Goal: Task Accomplishment & Management: Manage account settings

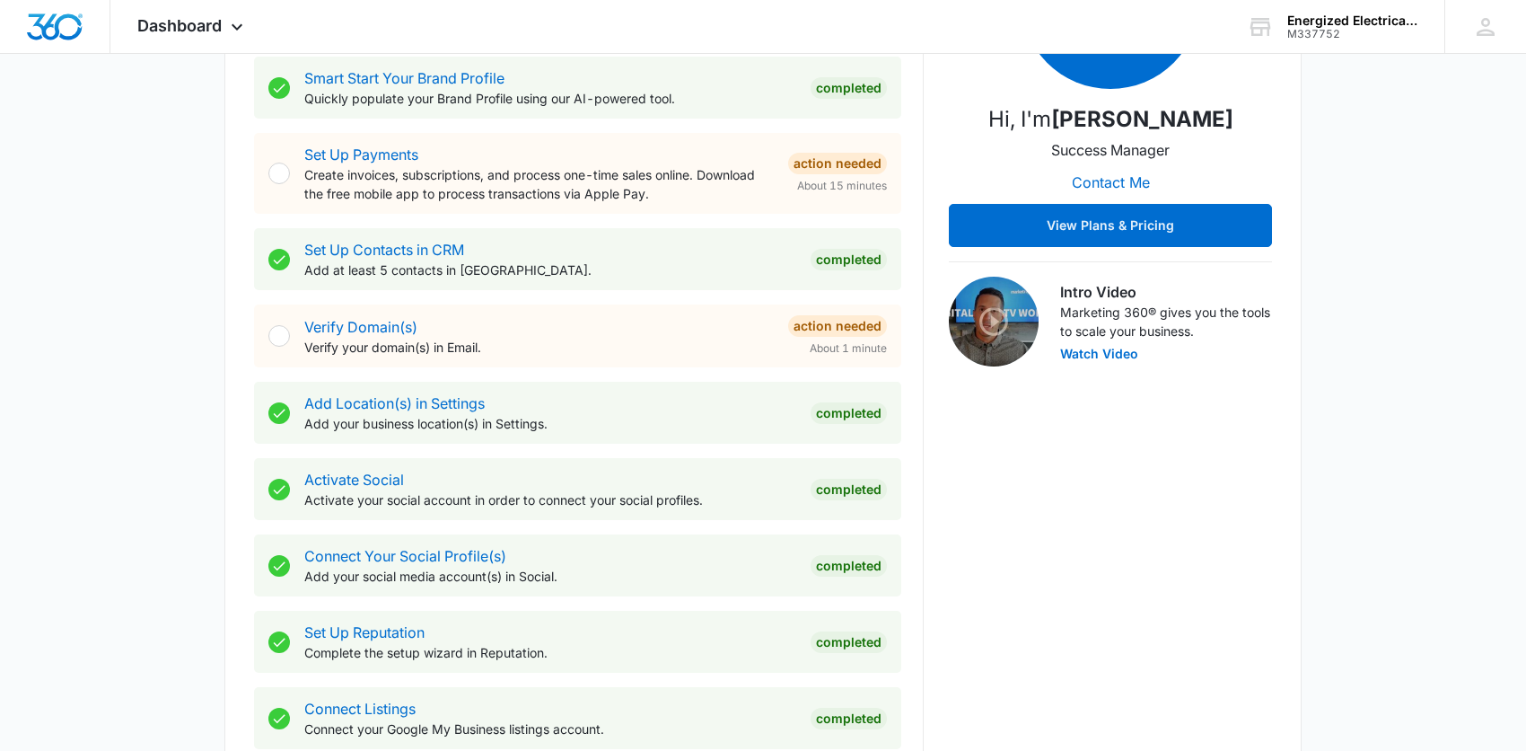
scroll to position [718, 0]
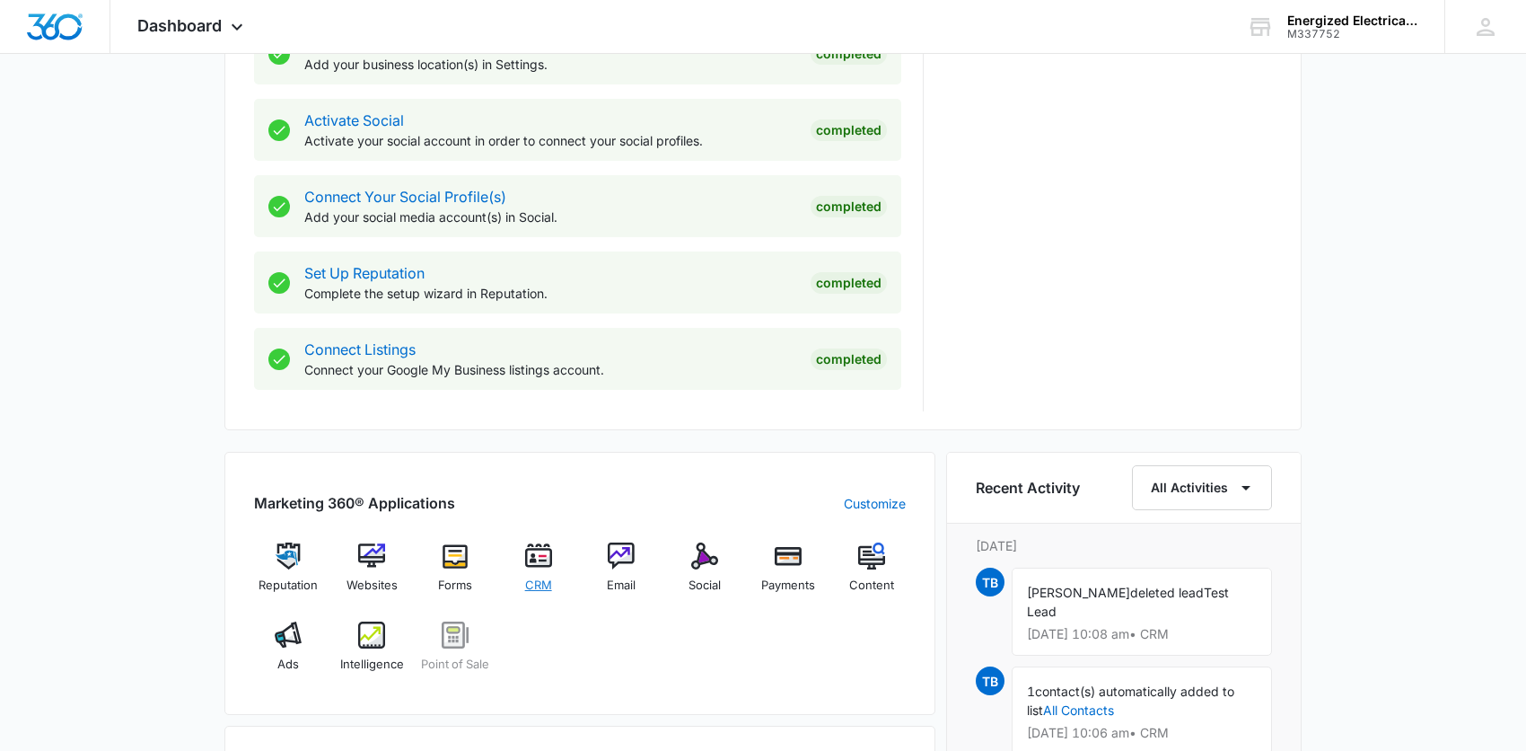
click at [543, 551] on img at bounding box center [538, 555] width 27 height 27
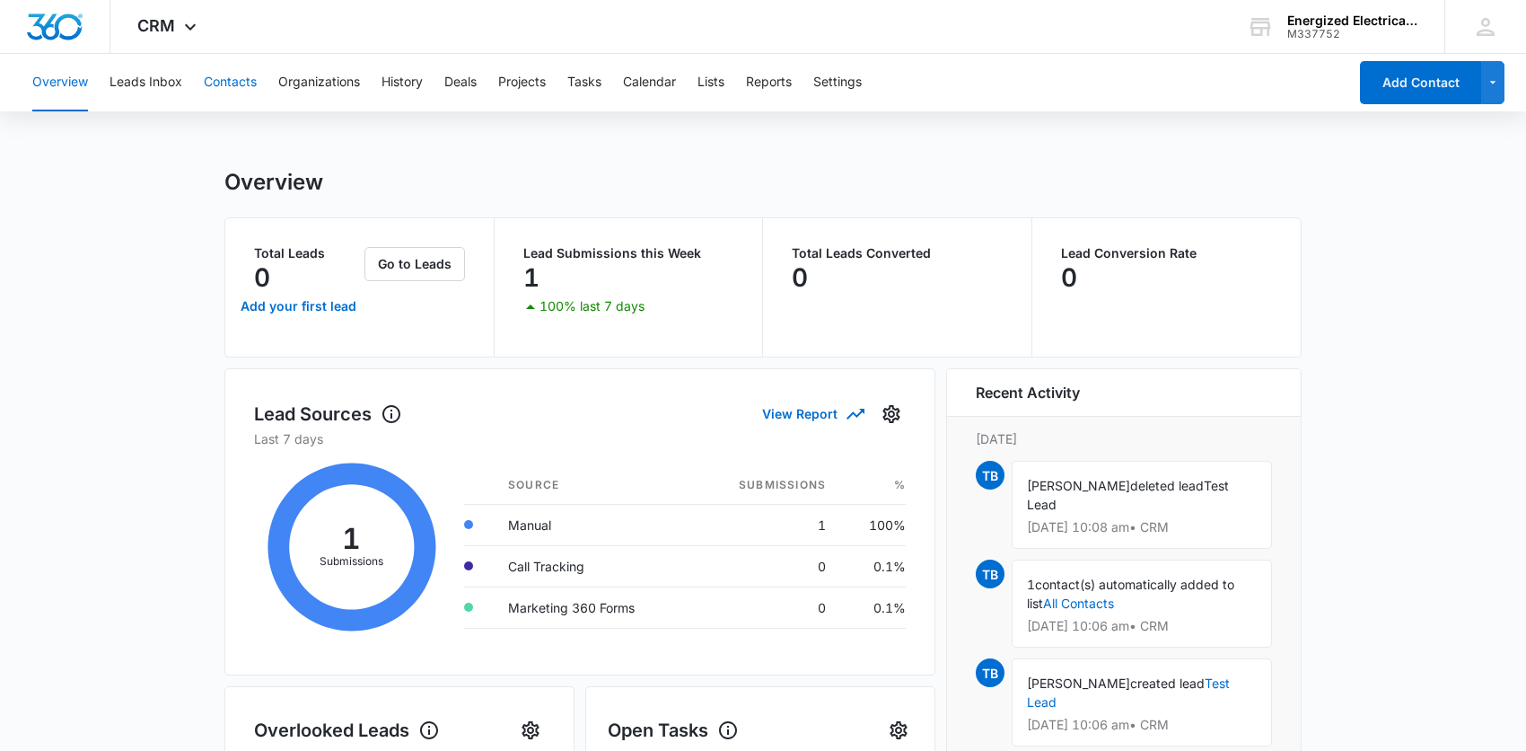
click at [242, 79] on button "Contacts" at bounding box center [230, 82] width 53 height 57
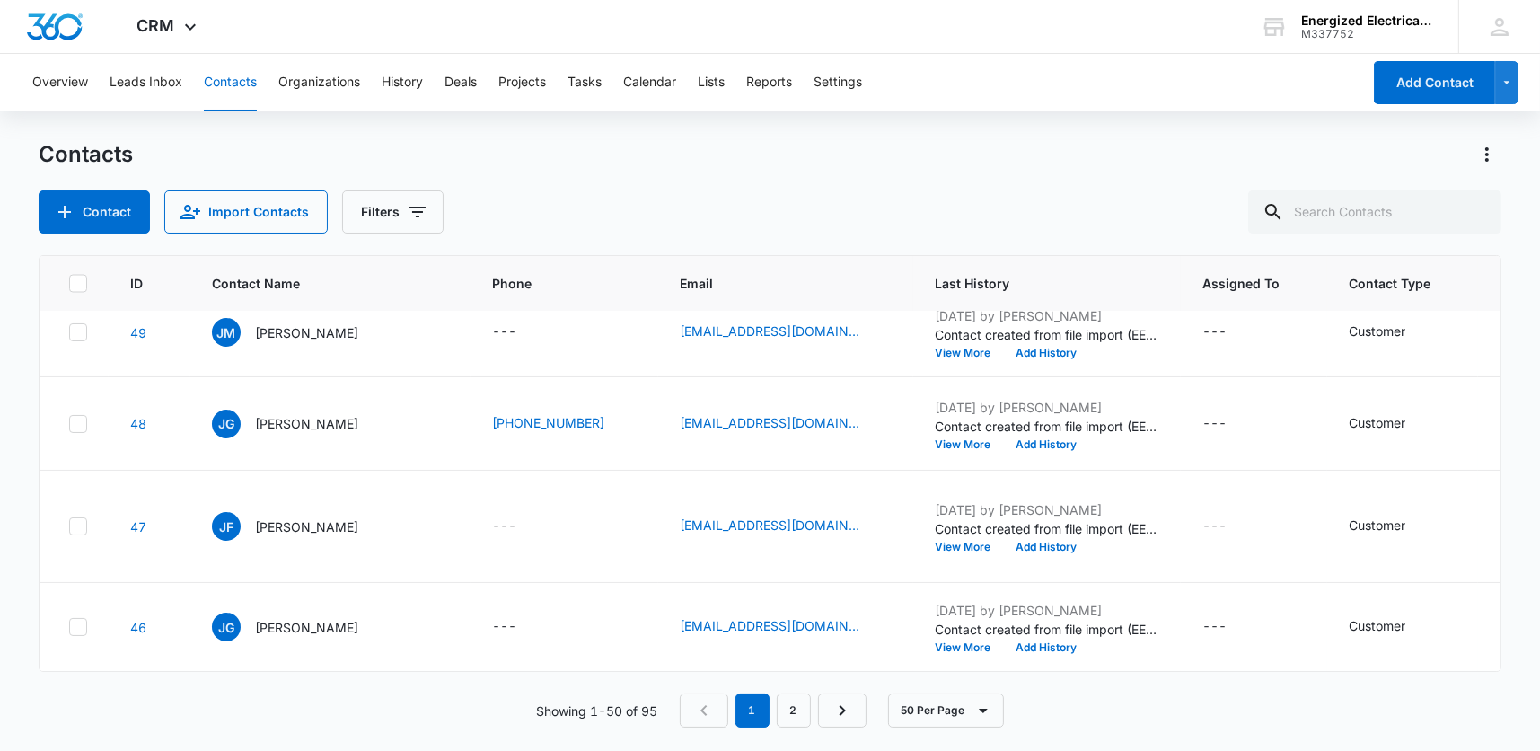
scroll to position [5648, 0]
click at [798, 708] on link "2" at bounding box center [794, 710] width 34 height 34
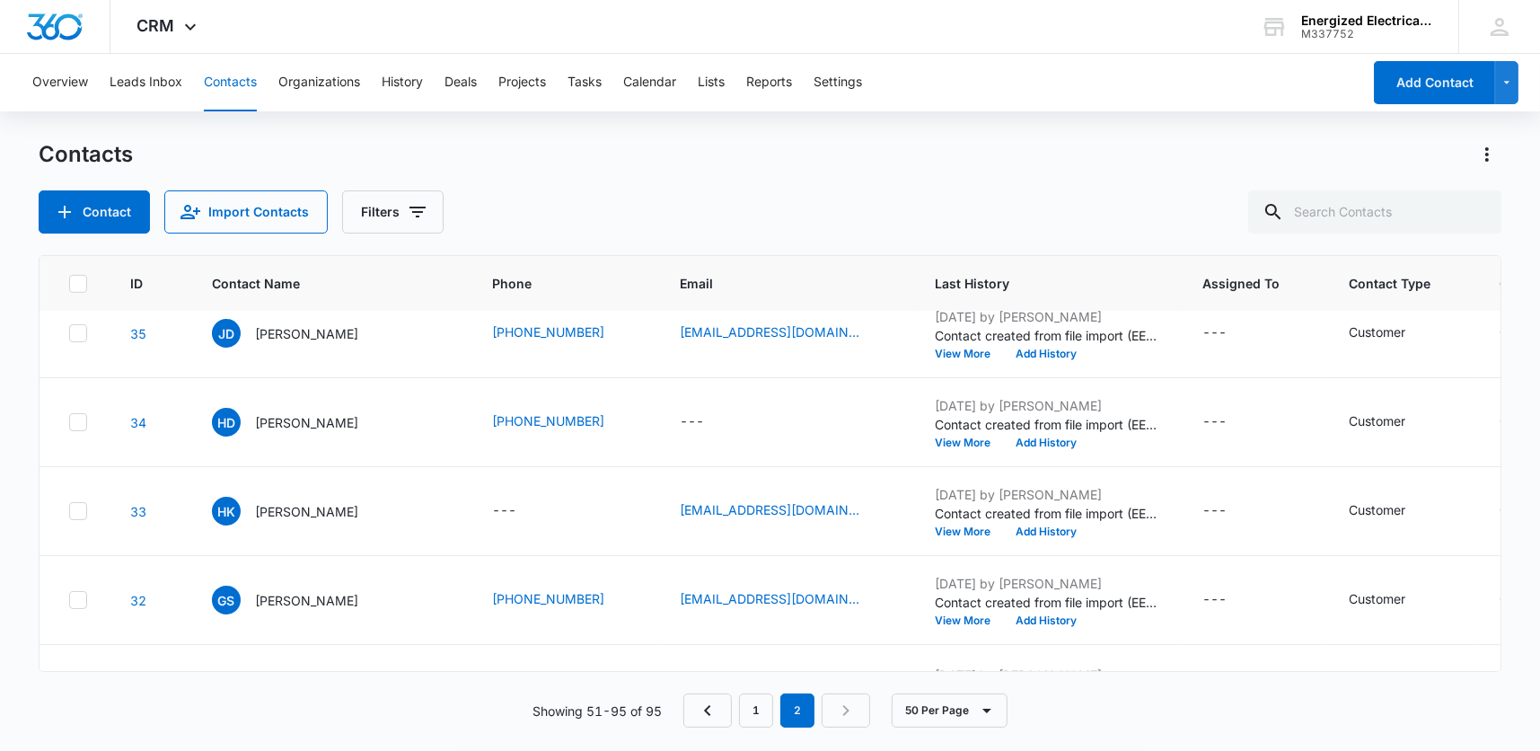
scroll to position [934, 0]
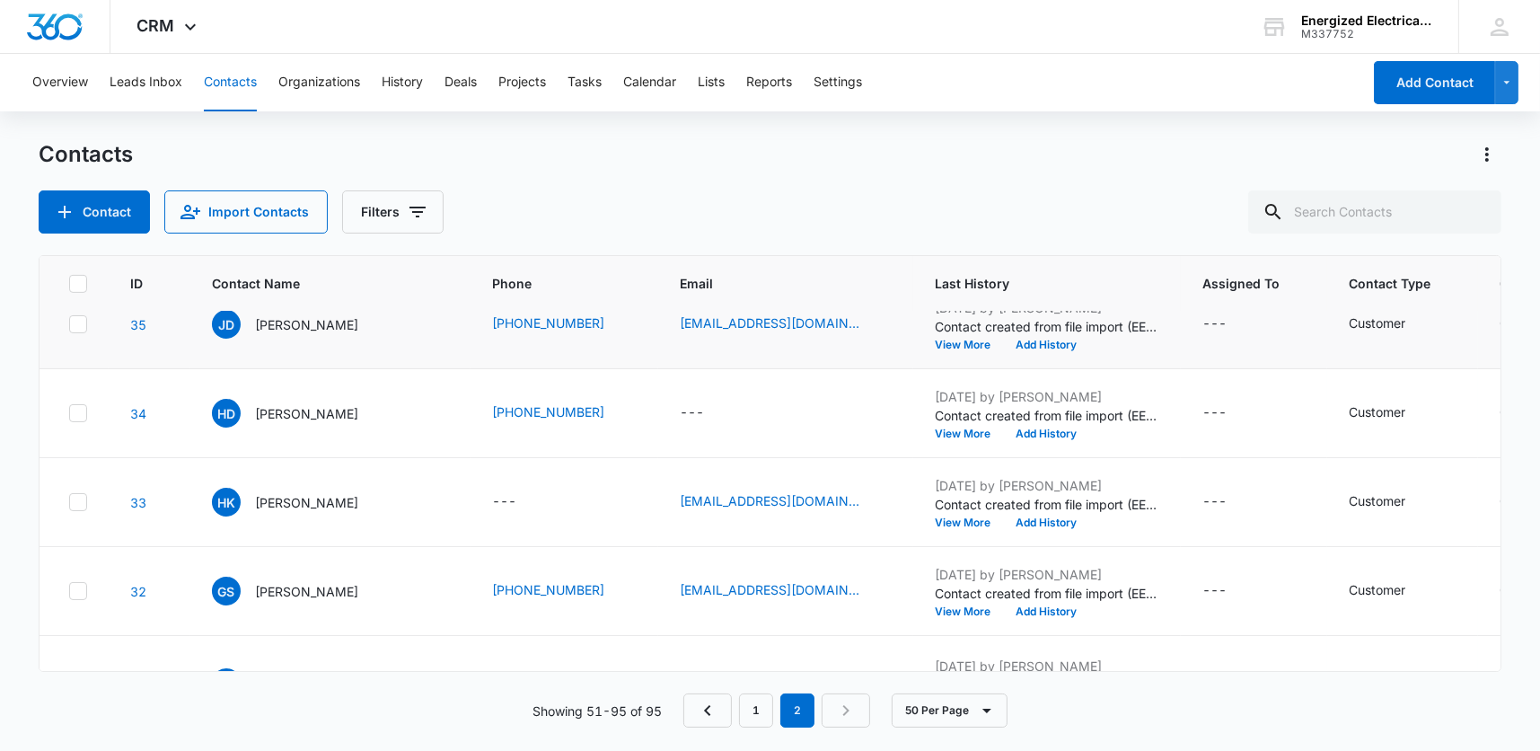
drag, startPoint x: 80, startPoint y: 483, endPoint x: 1466, endPoint y: 578, distance: 1389.4
click at [80, 242] on icon at bounding box center [78, 233] width 16 height 16
click at [69, 233] on input "checkbox" at bounding box center [68, 233] width 1 height 1
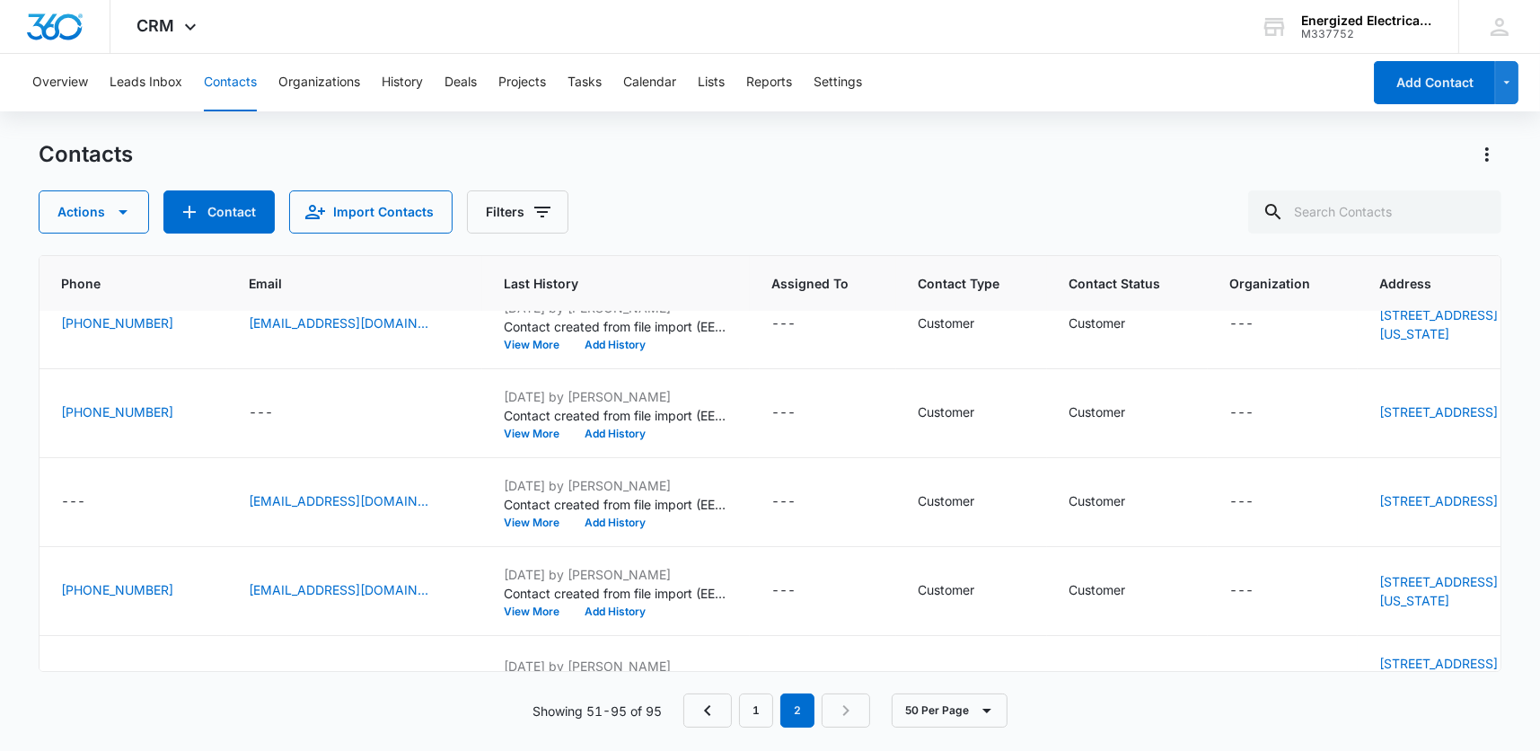
scroll to position [934, 443]
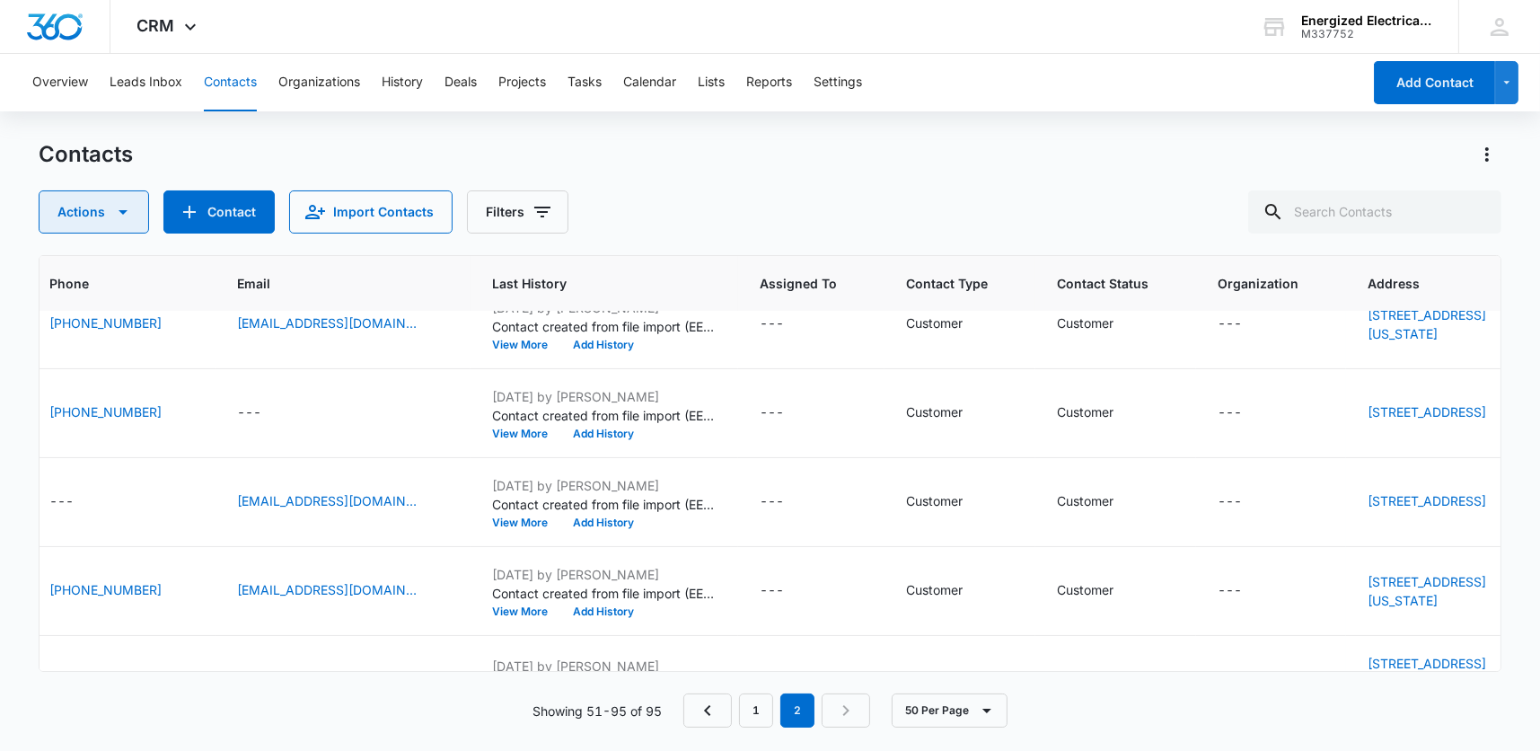
click at [127, 212] on icon "button" at bounding box center [123, 212] width 22 height 22
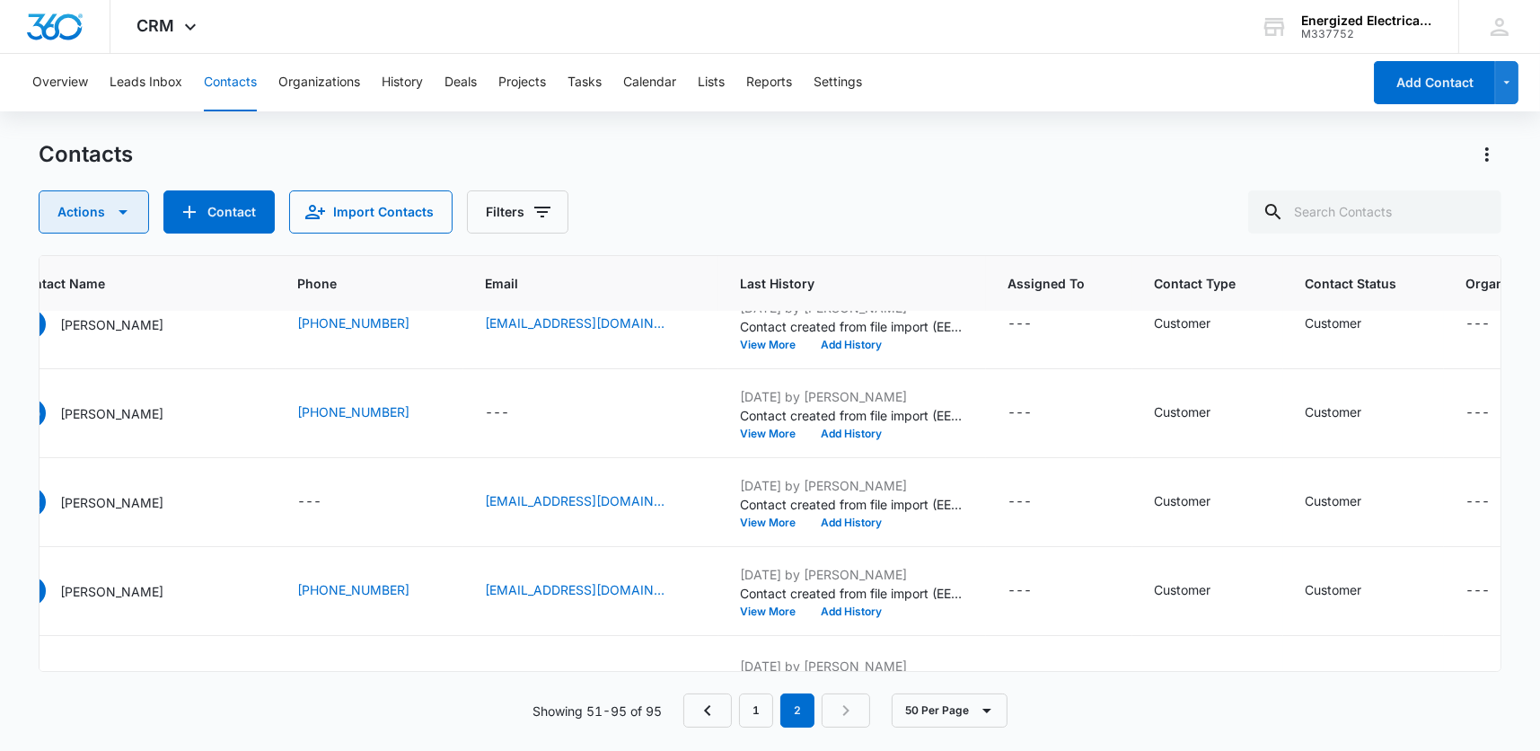
scroll to position [934, 0]
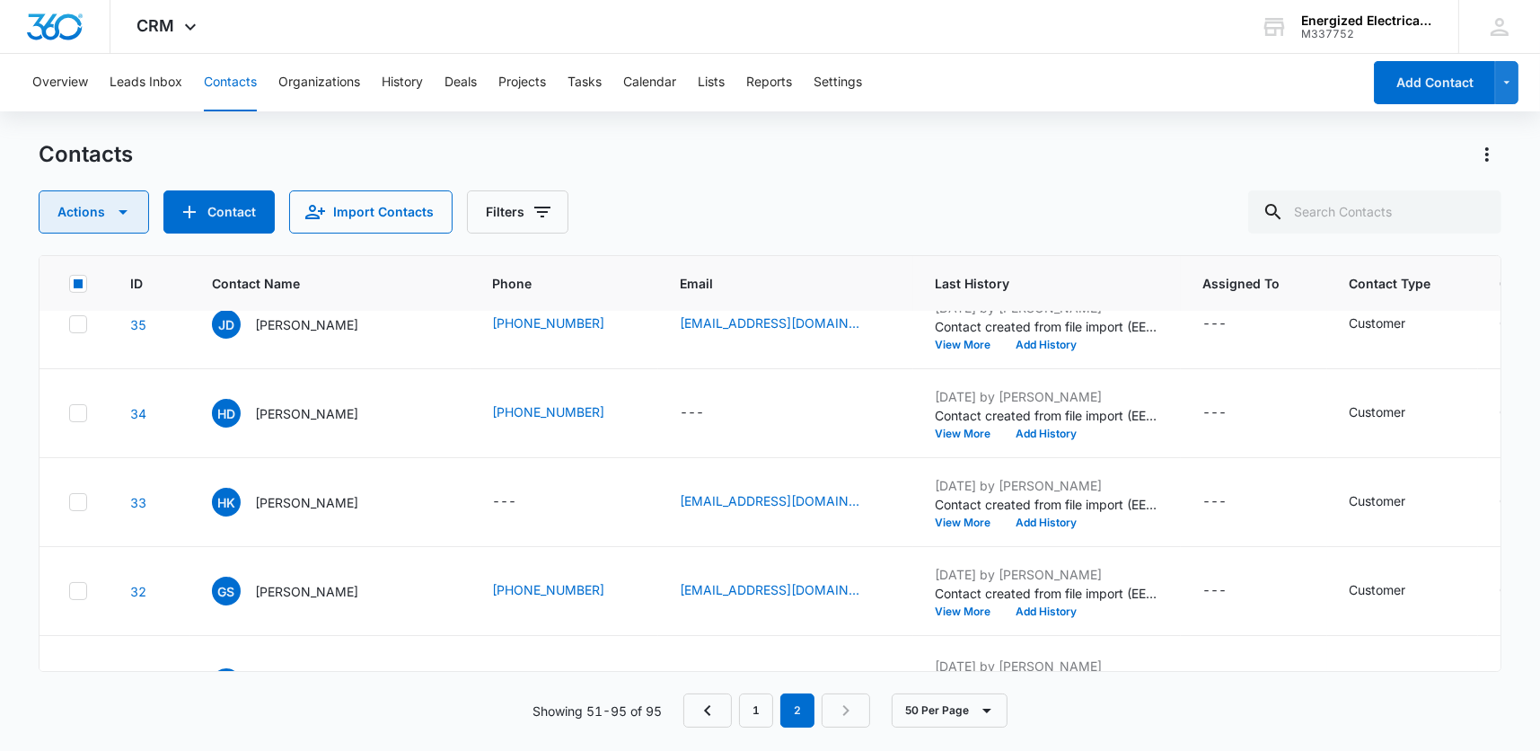
click at [120, 212] on icon "button" at bounding box center [123, 212] width 9 height 4
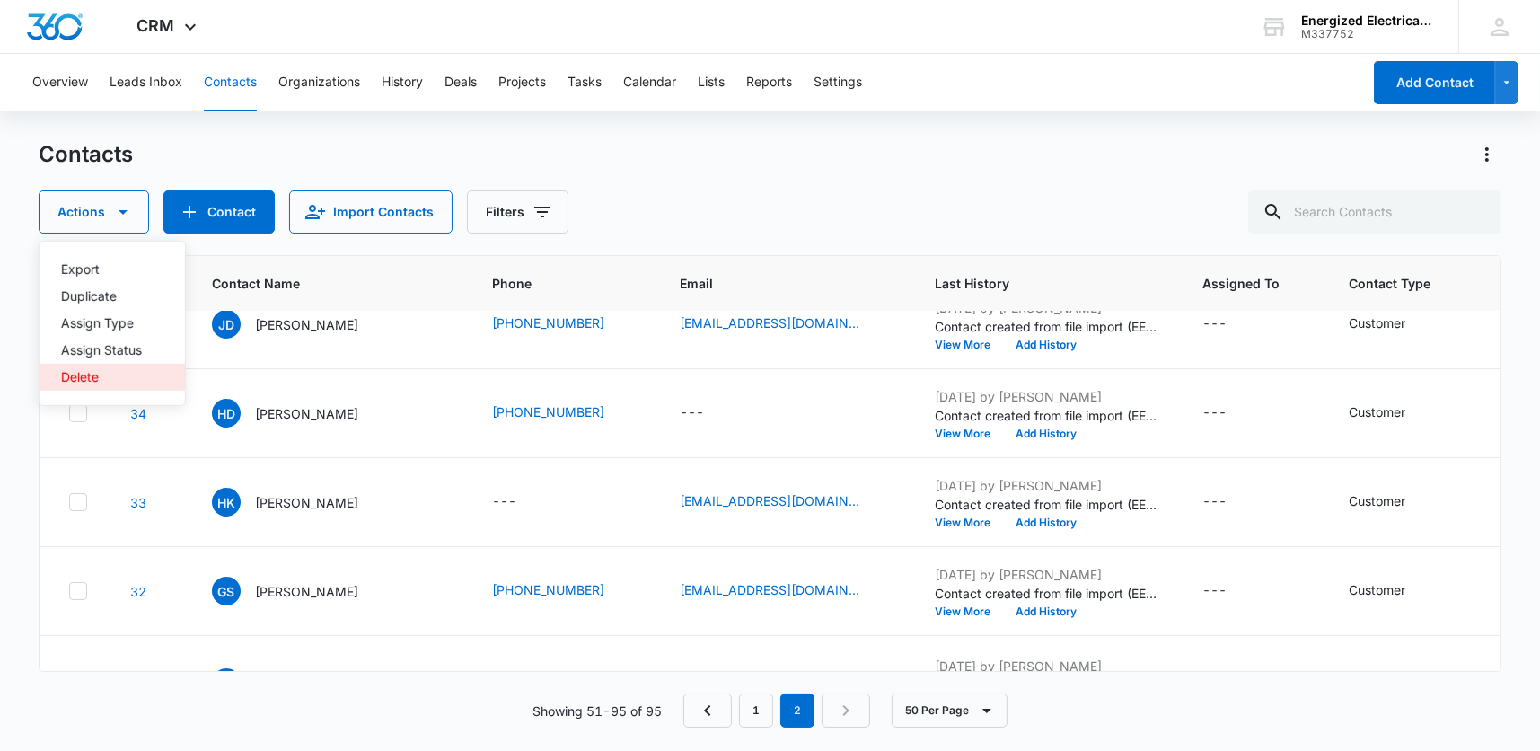
click at [84, 371] on div "Delete" at bounding box center [101, 377] width 81 height 13
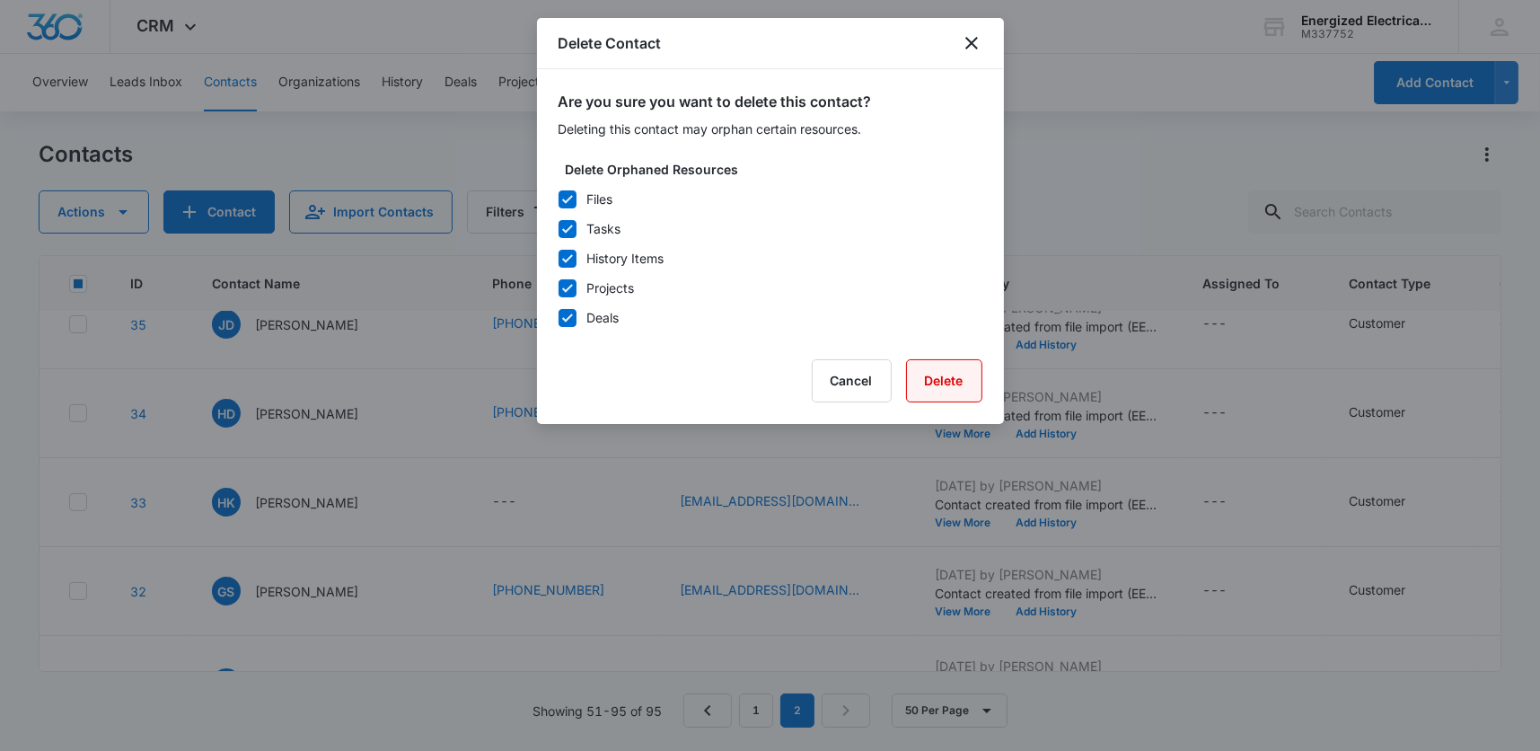
click at [958, 379] on button "Delete" at bounding box center [944, 380] width 76 height 43
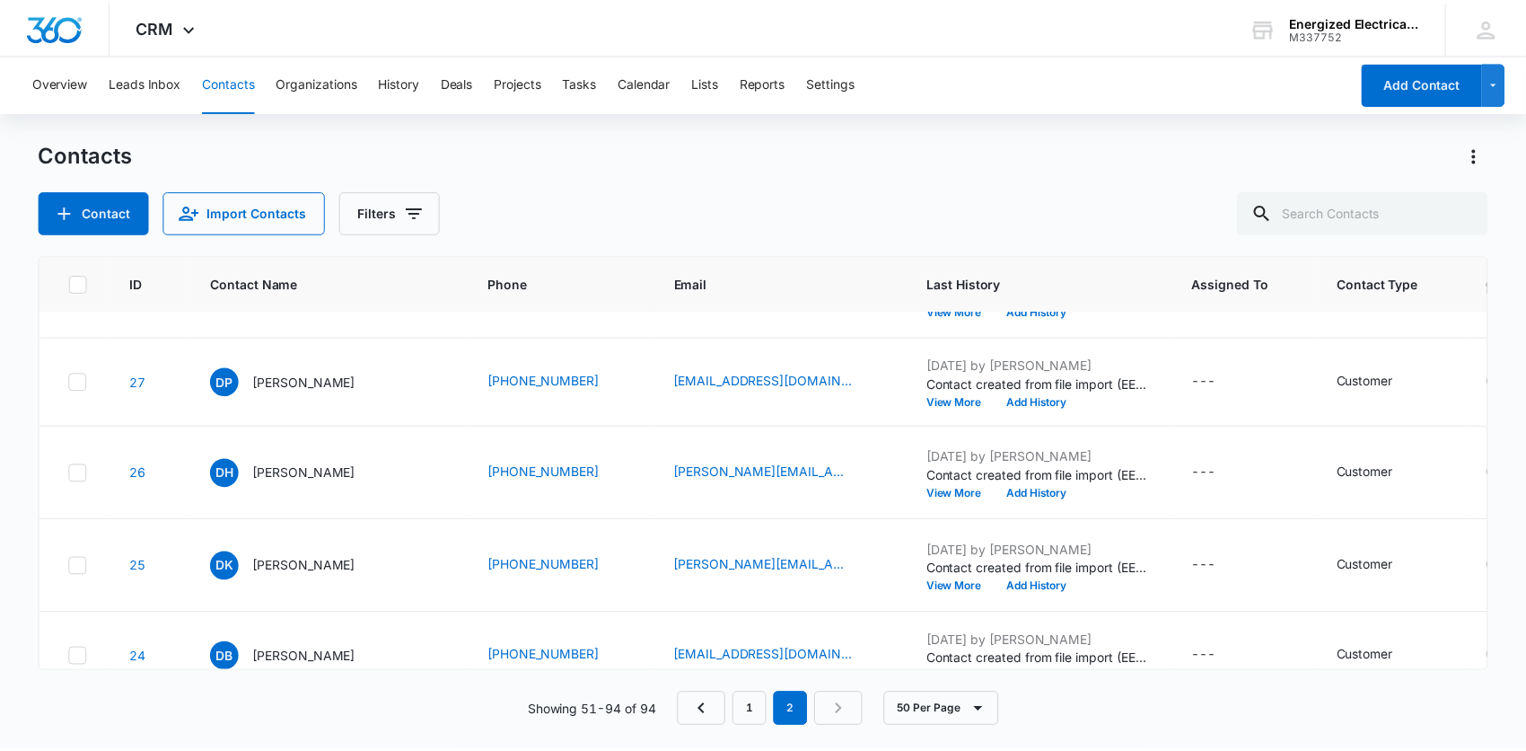
scroll to position [0, 0]
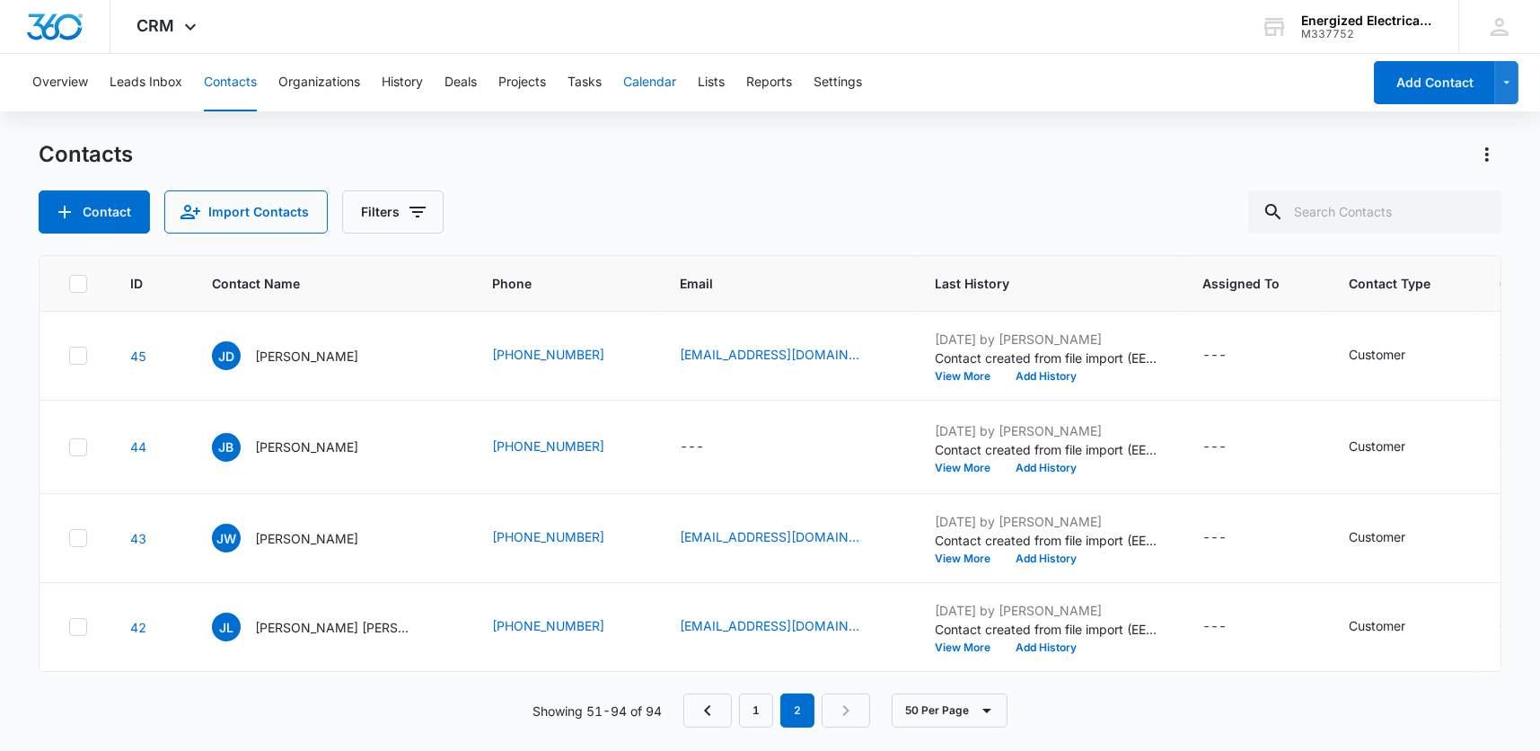
click at [658, 75] on button "Calendar" at bounding box center [649, 82] width 53 height 57
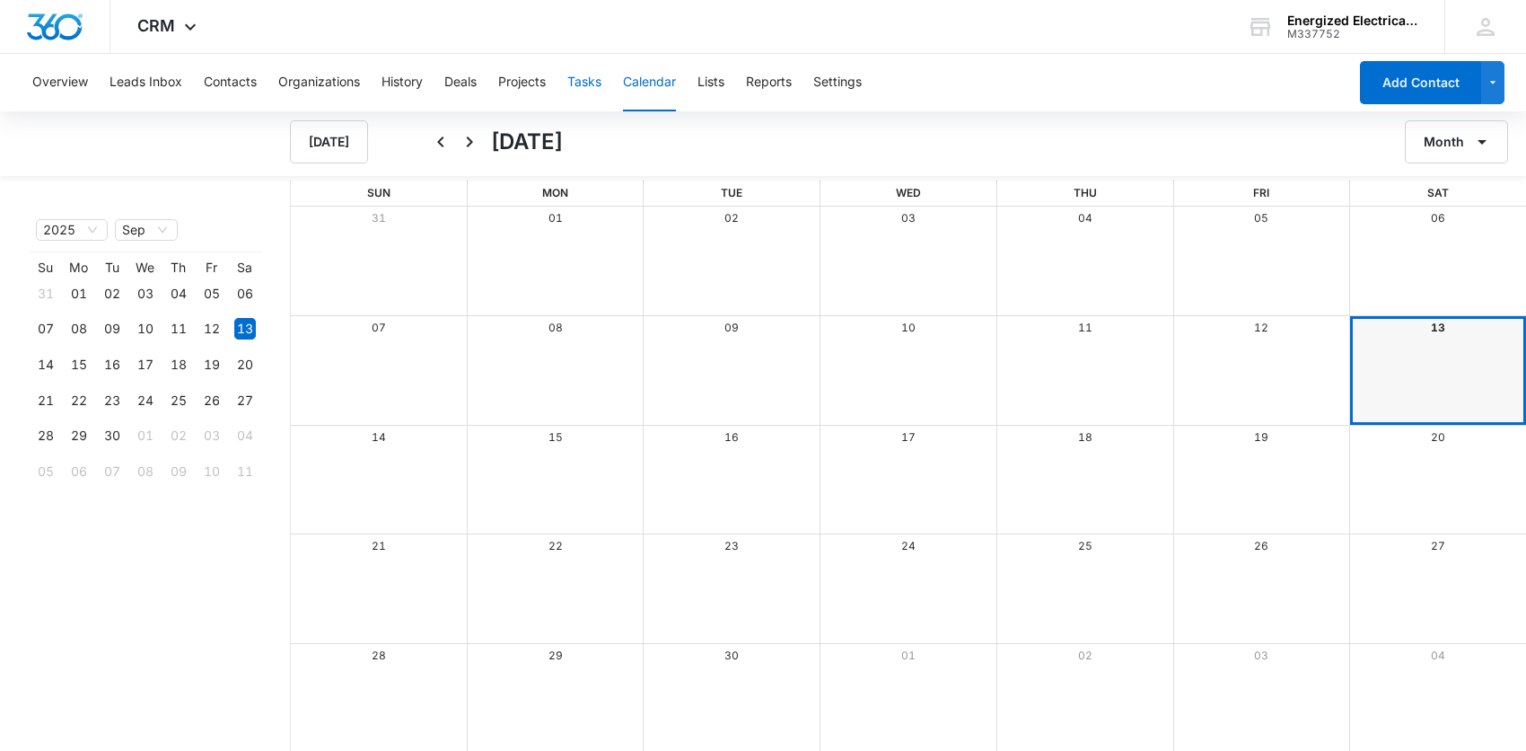
click at [596, 78] on button "Tasks" at bounding box center [584, 82] width 34 height 57
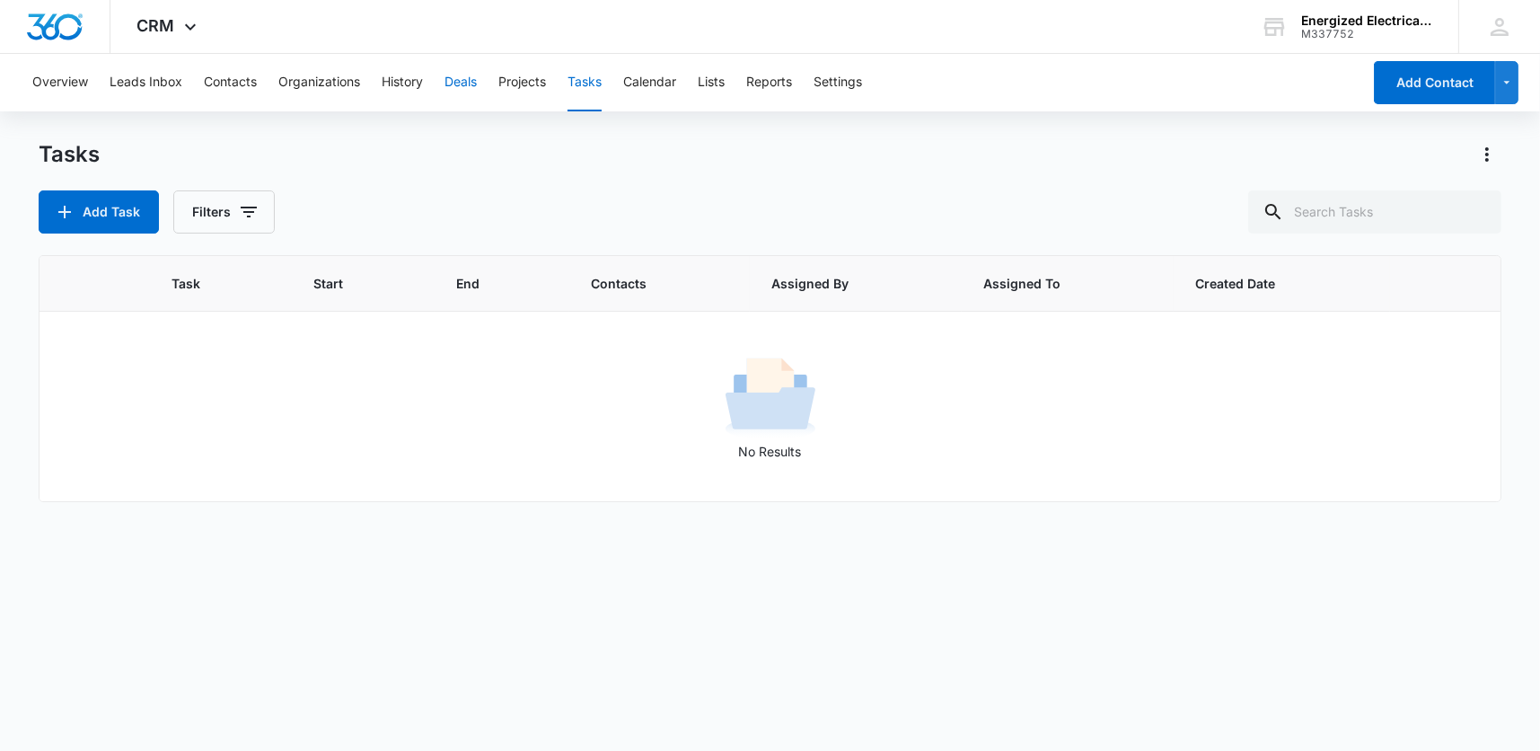
click at [459, 80] on button "Deals" at bounding box center [460, 82] width 32 height 57
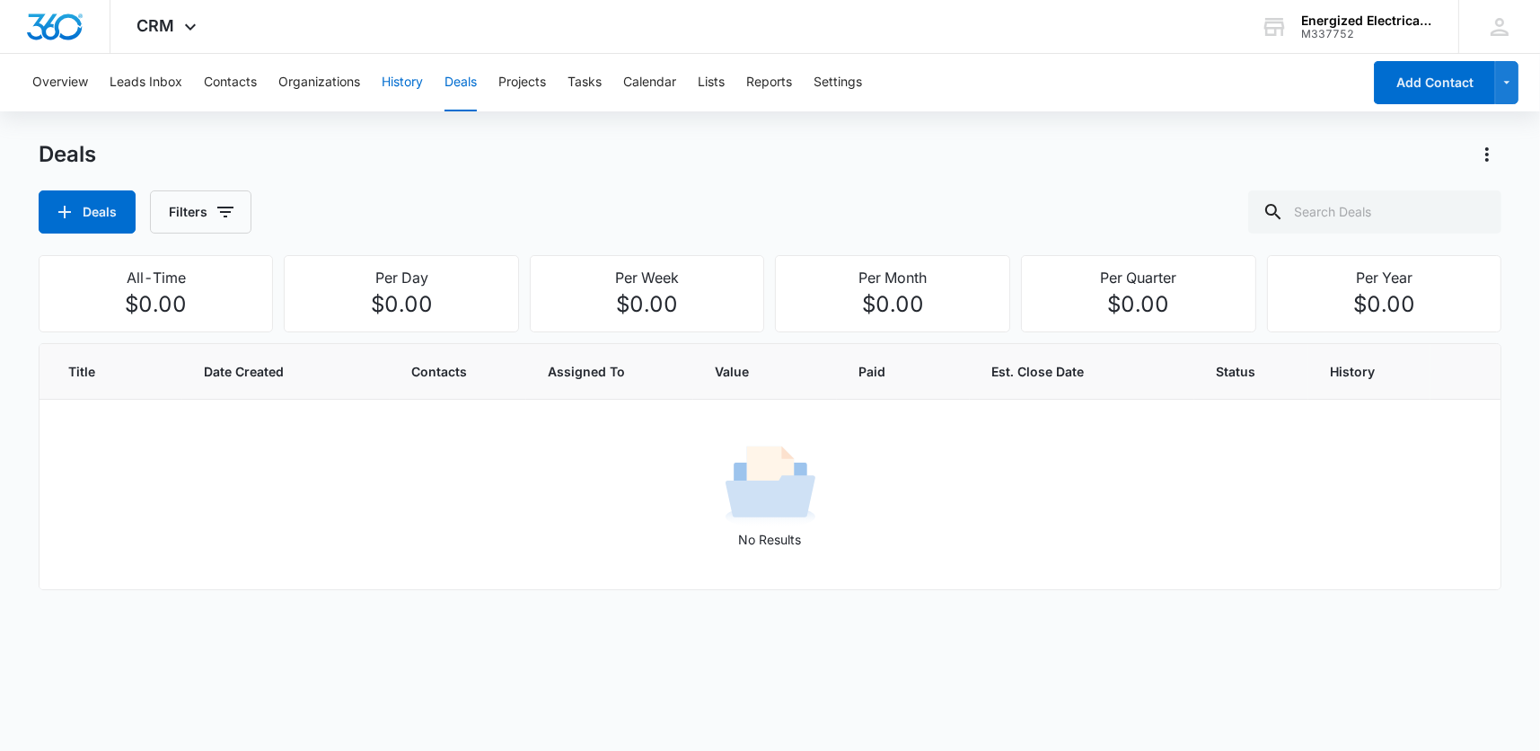
click at [401, 81] on button "History" at bounding box center [402, 82] width 41 height 57
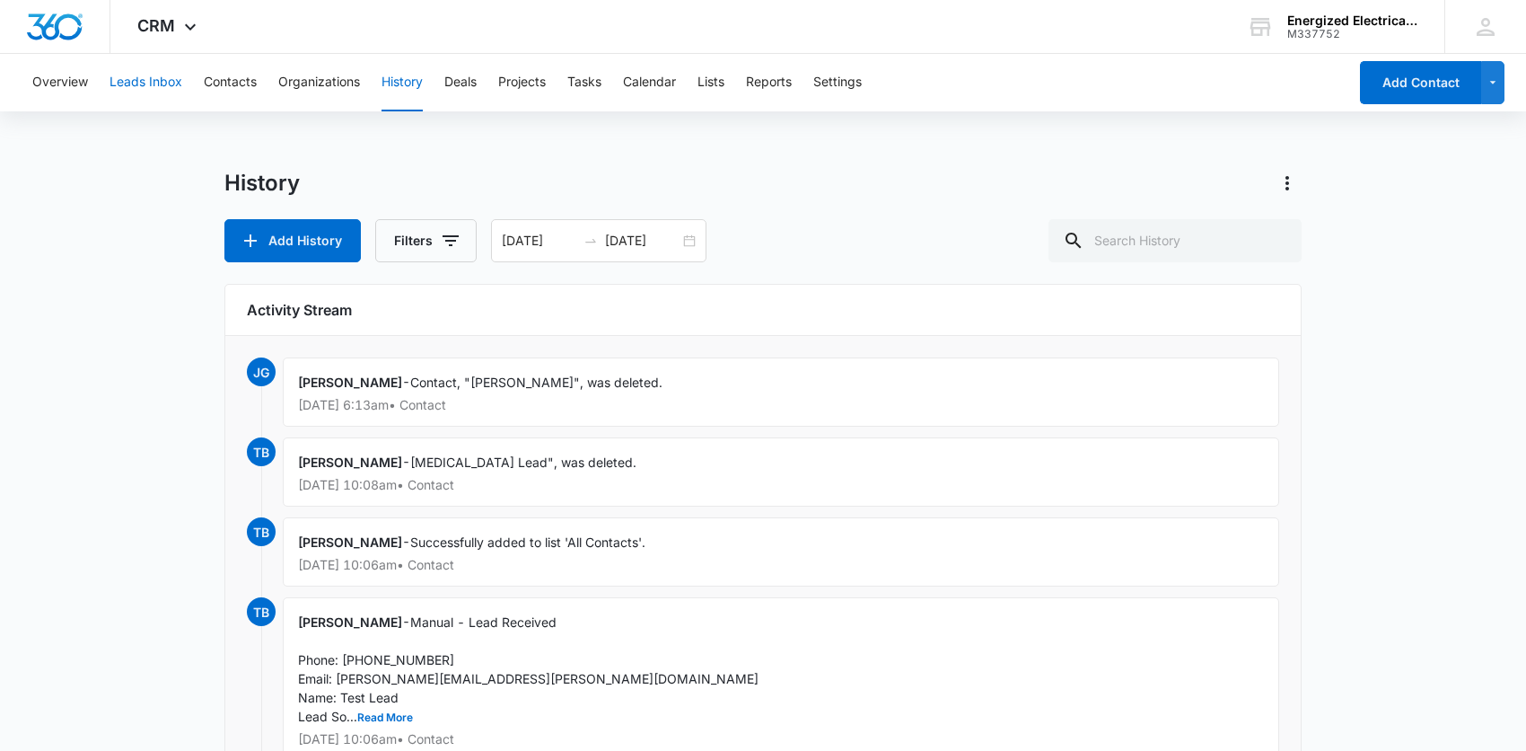
click at [169, 81] on button "Leads Inbox" at bounding box center [146, 82] width 73 height 57
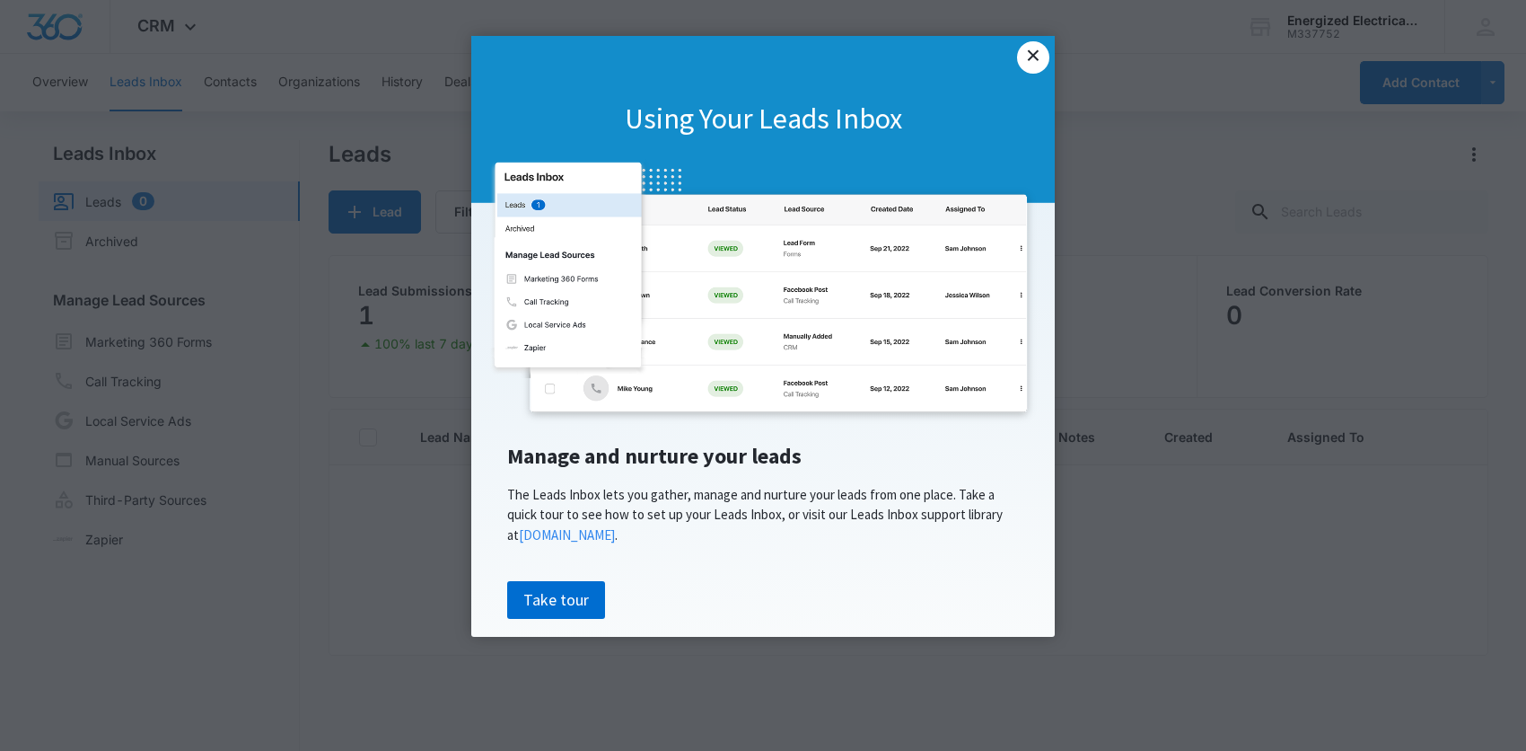
click at [1032, 48] on link "×" at bounding box center [1033, 57] width 32 height 32
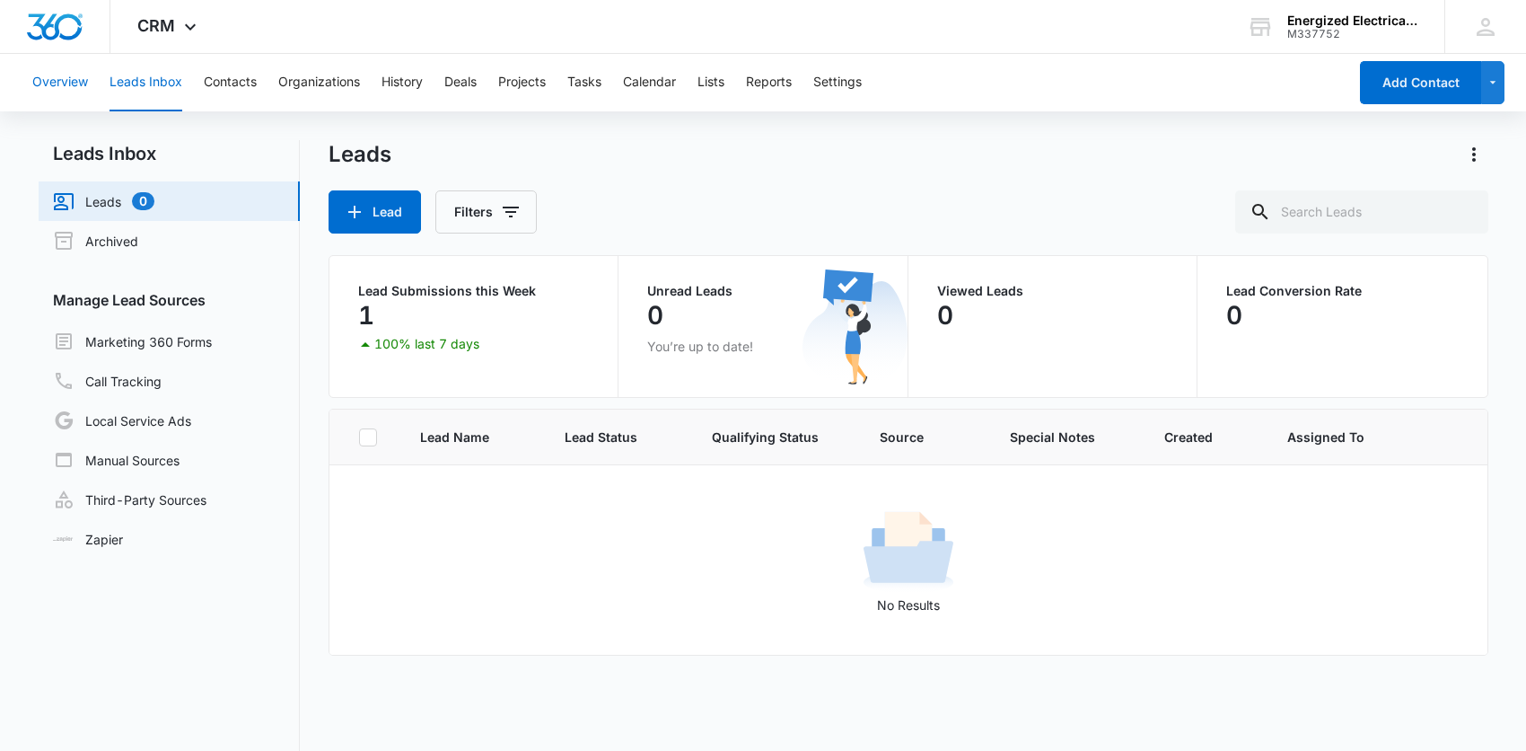
click at [60, 78] on button "Overview" at bounding box center [60, 82] width 56 height 57
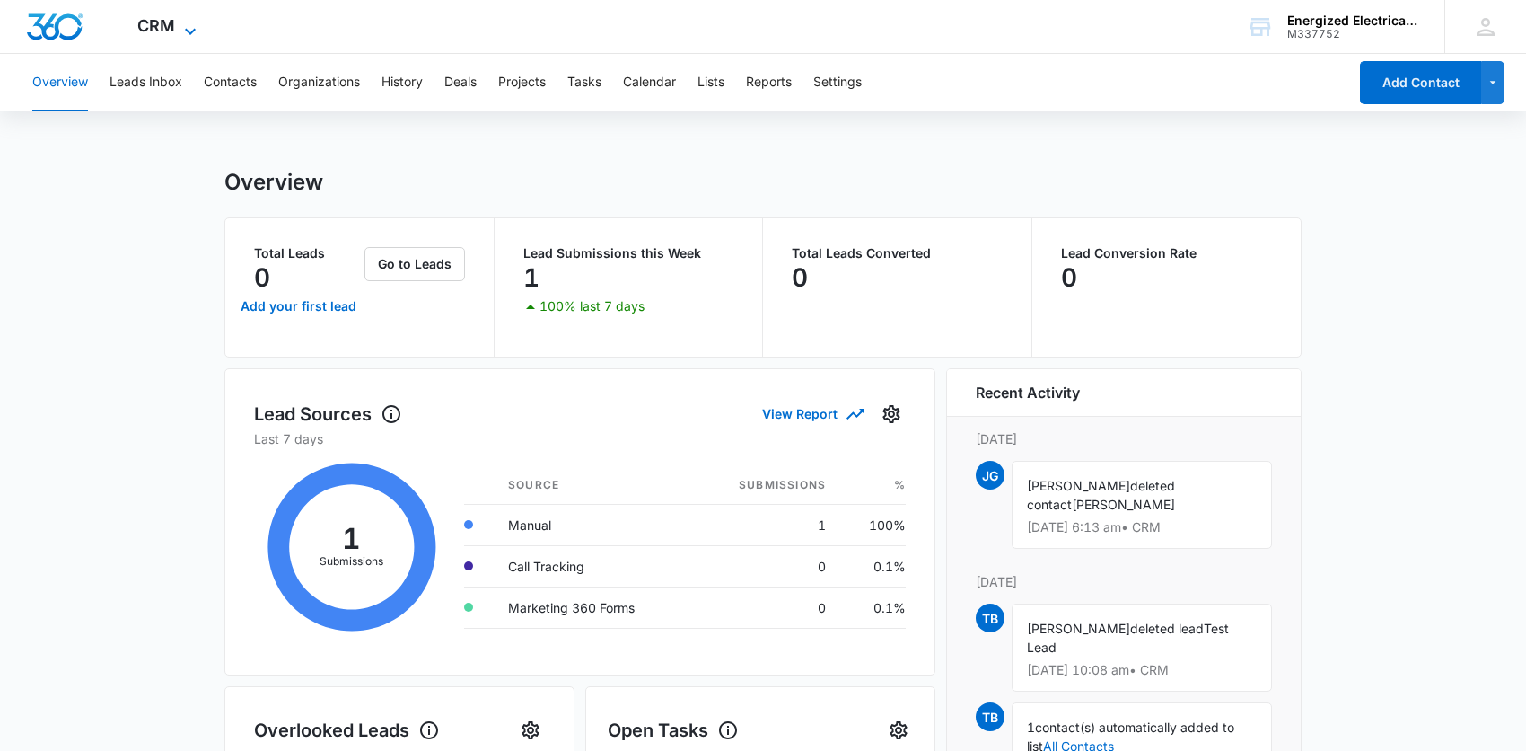
click at [188, 26] on icon at bounding box center [191, 32] width 22 height 22
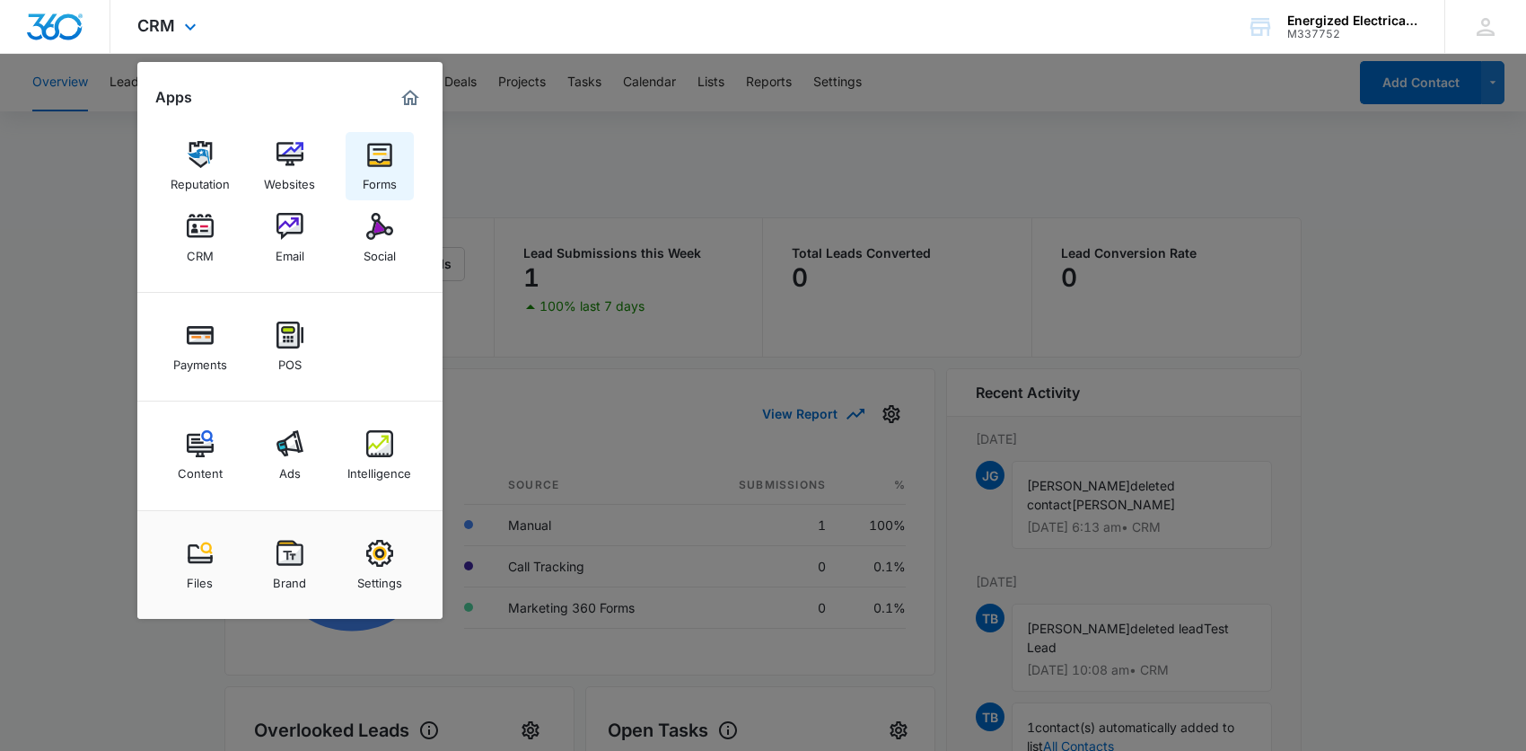
click at [381, 163] on img at bounding box center [379, 154] width 27 height 27
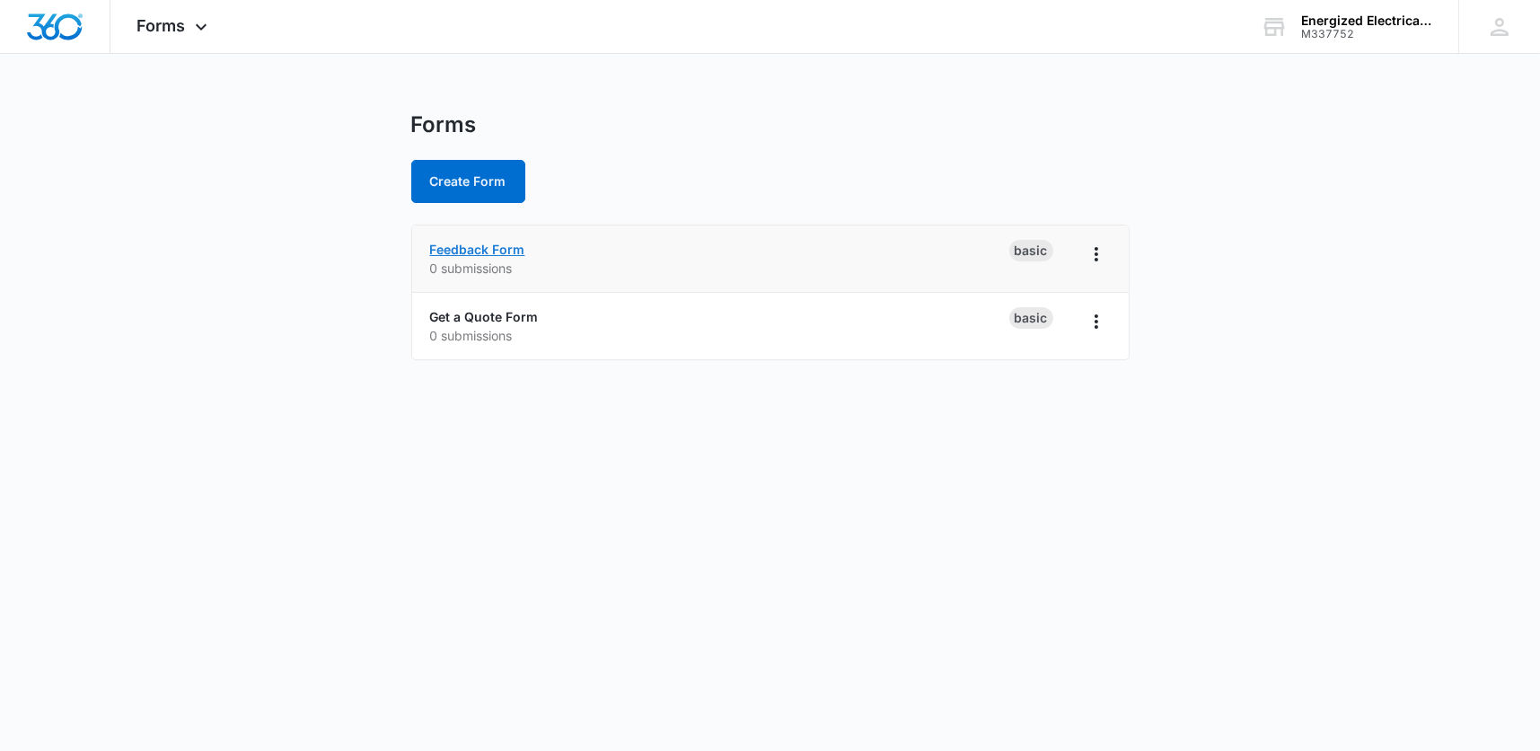
click at [483, 244] on link "Feedback Form" at bounding box center [477, 249] width 95 height 15
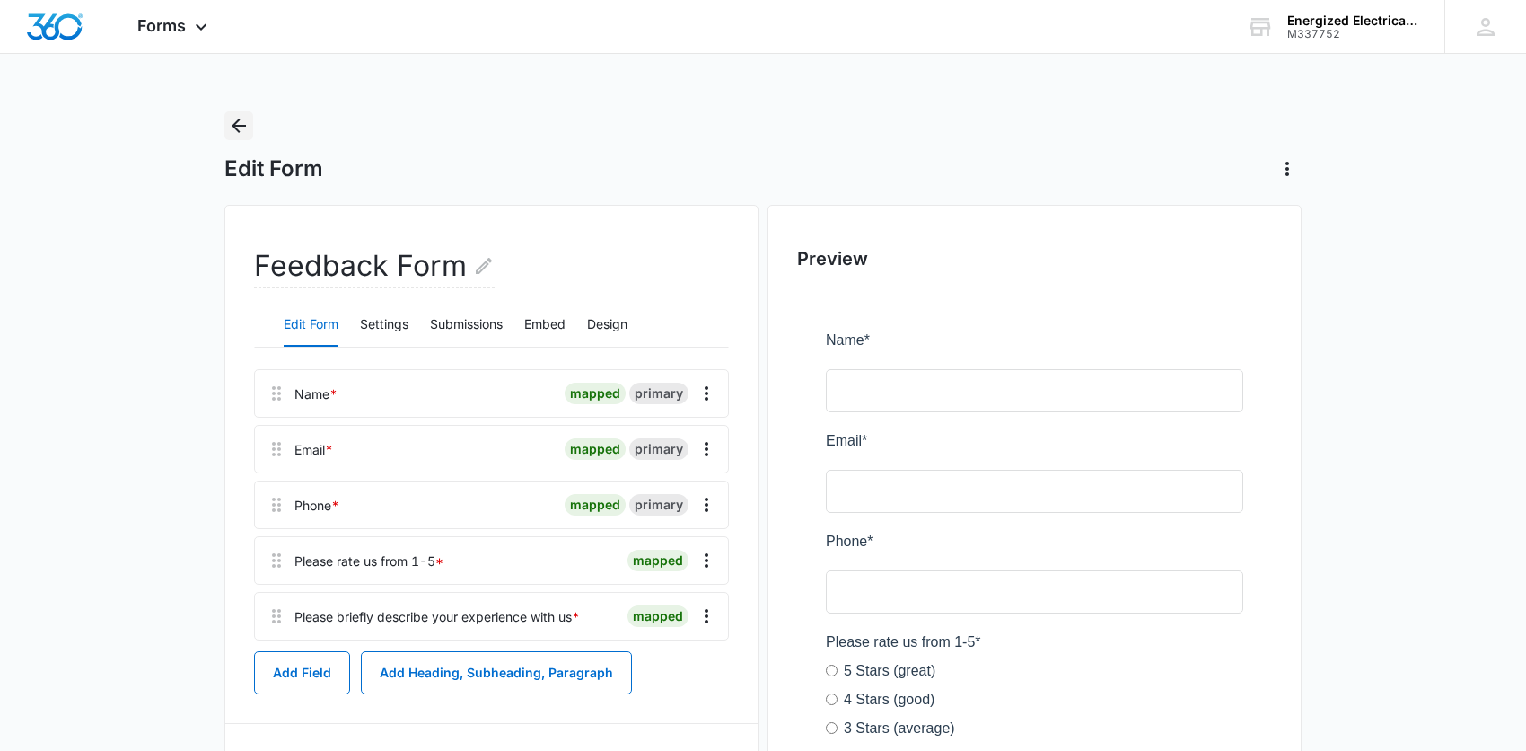
click at [233, 128] on icon "Back" at bounding box center [239, 126] width 22 height 22
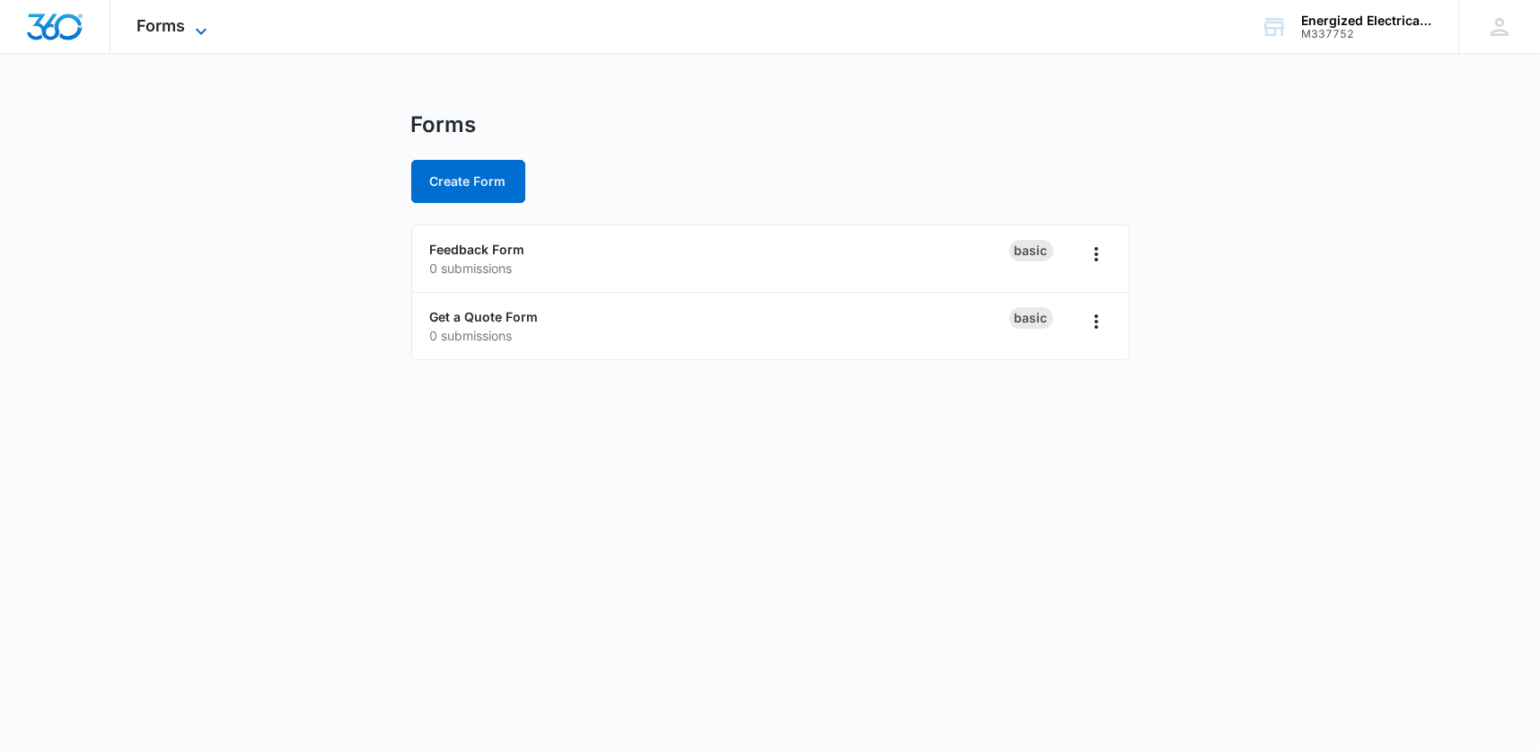
click at [202, 33] on icon at bounding box center [201, 31] width 11 height 6
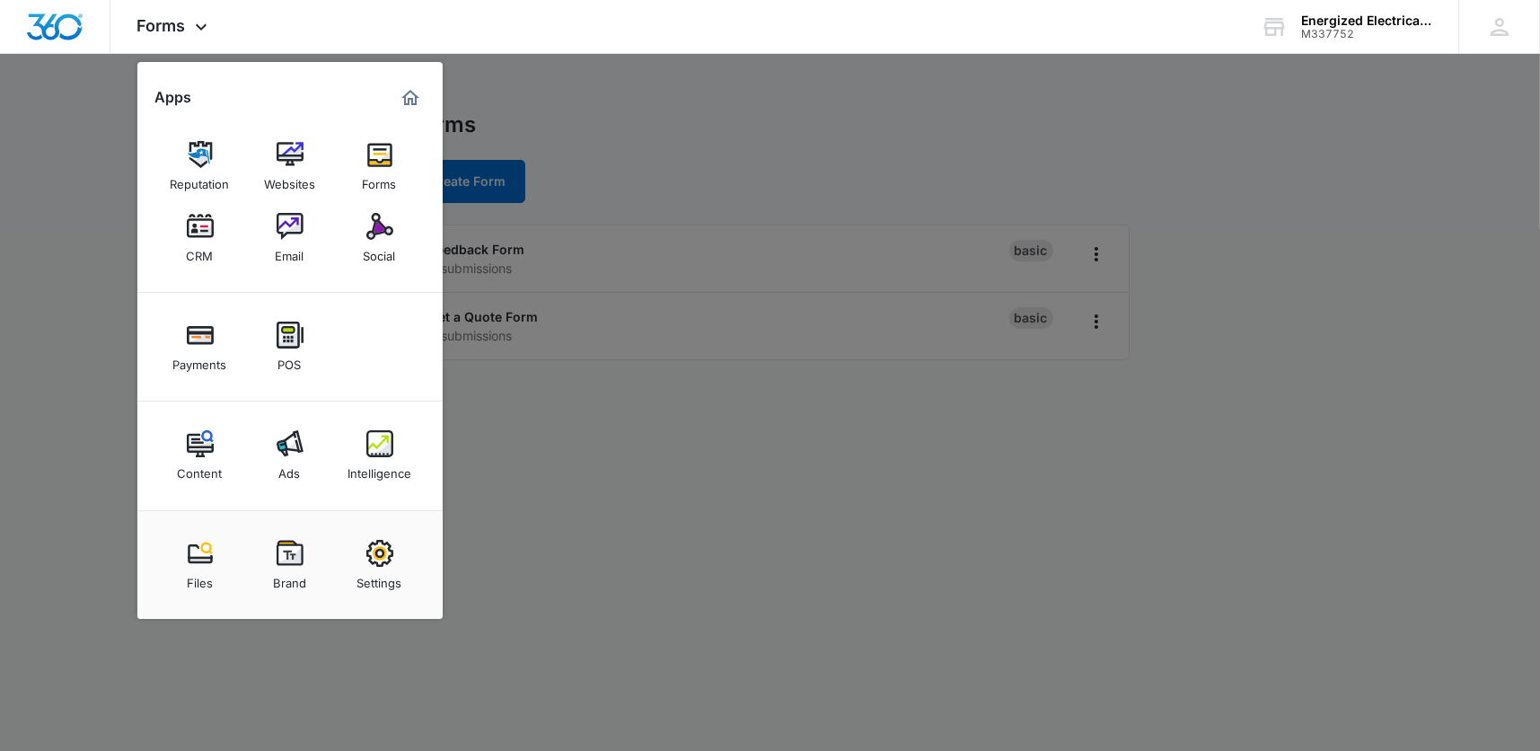
click at [566, 101] on div at bounding box center [770, 375] width 1540 height 751
